Goal: Task Accomplishment & Management: Use online tool/utility

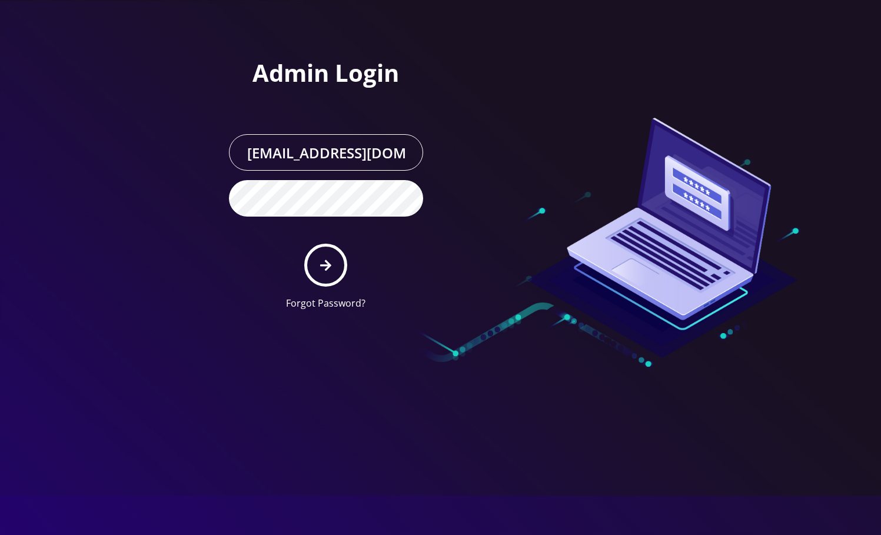
click at [330, 271] on button "submit" at bounding box center [325, 265] width 43 height 43
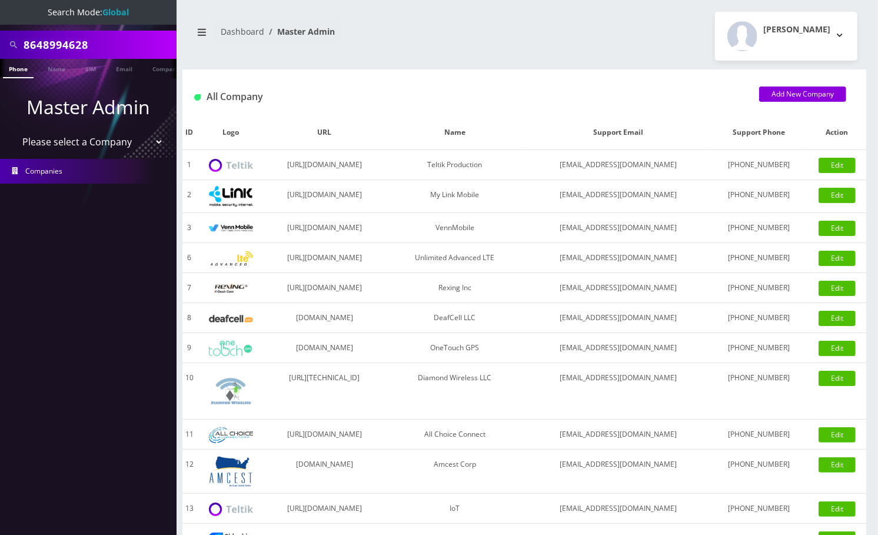
scroll to position [0, 5]
click at [52, 44] on input "8648994628" at bounding box center [99, 45] width 150 height 22
paste input "19294377583"
click at [27, 42] on input "19294377583" at bounding box center [99, 45] width 150 height 22
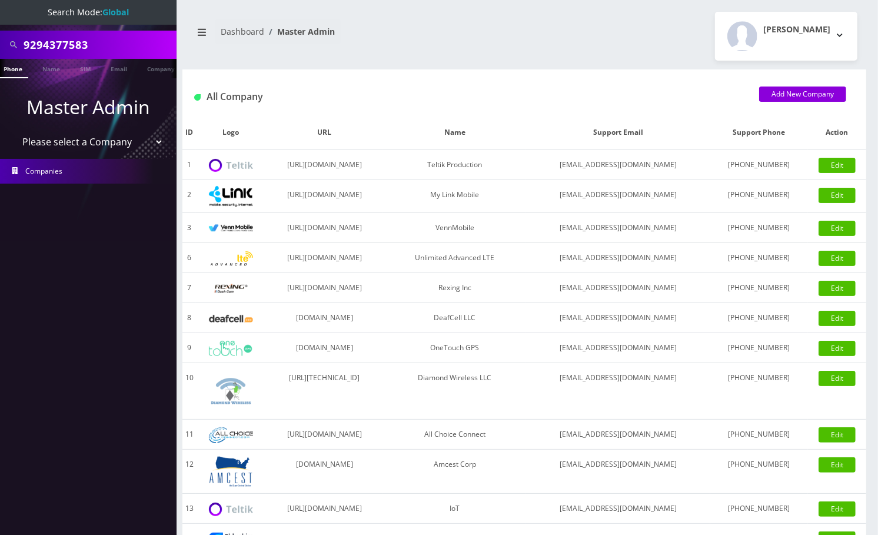
type input "9294377583"
click at [13, 69] on link "Phone" at bounding box center [13, 68] width 31 height 19
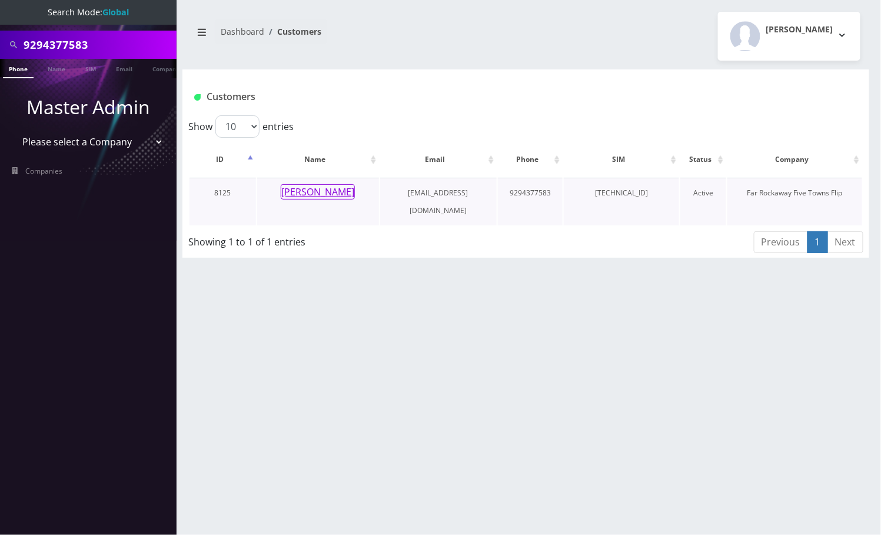
click at [355, 194] on button "chava rabinowitsch" at bounding box center [318, 191] width 74 height 15
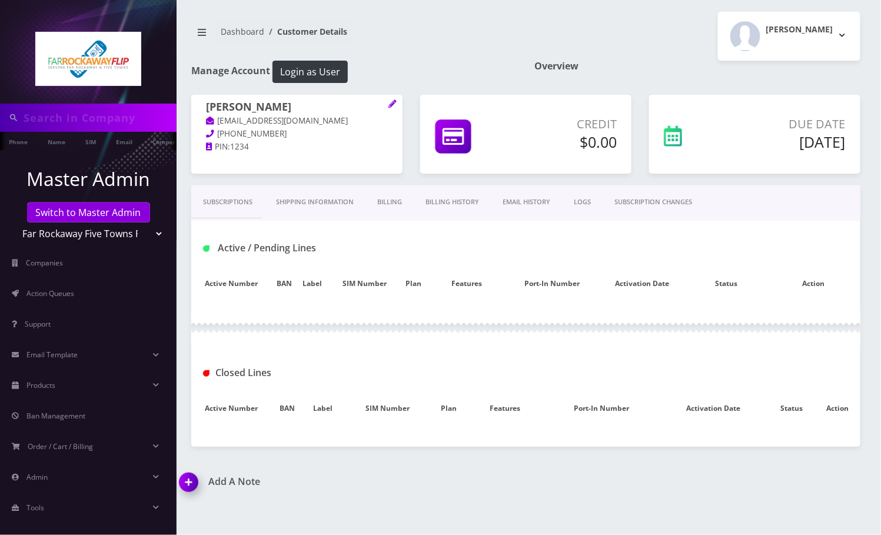
type input "9294377583"
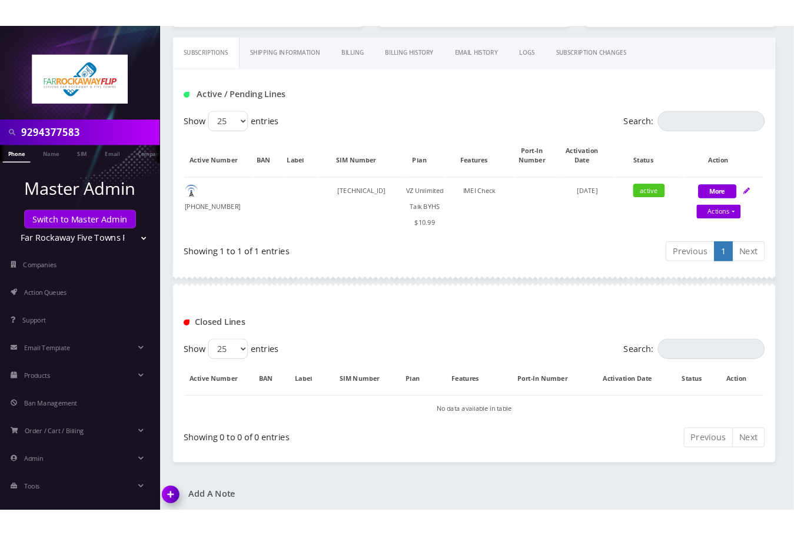
scroll to position [174, 0]
